Goal: Find contact information: Obtain details needed to contact an individual or organization

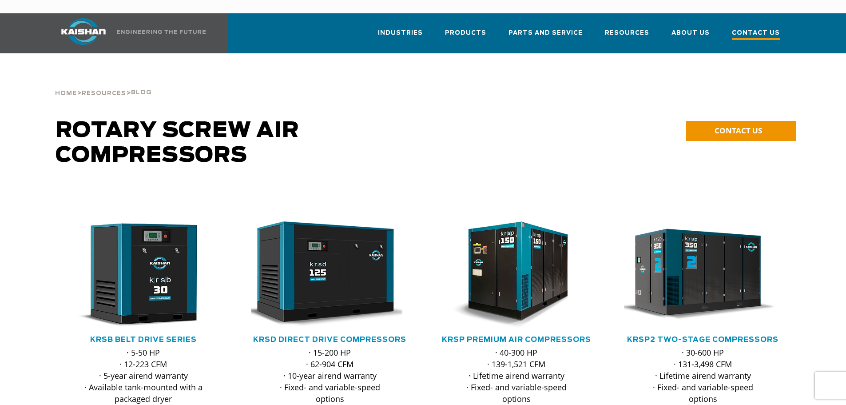
click at [752, 28] on span "Contact Us" at bounding box center [756, 34] width 48 height 12
click at [68, 91] on span "Home" at bounding box center [66, 94] width 22 height 6
